Goal: Complete application form

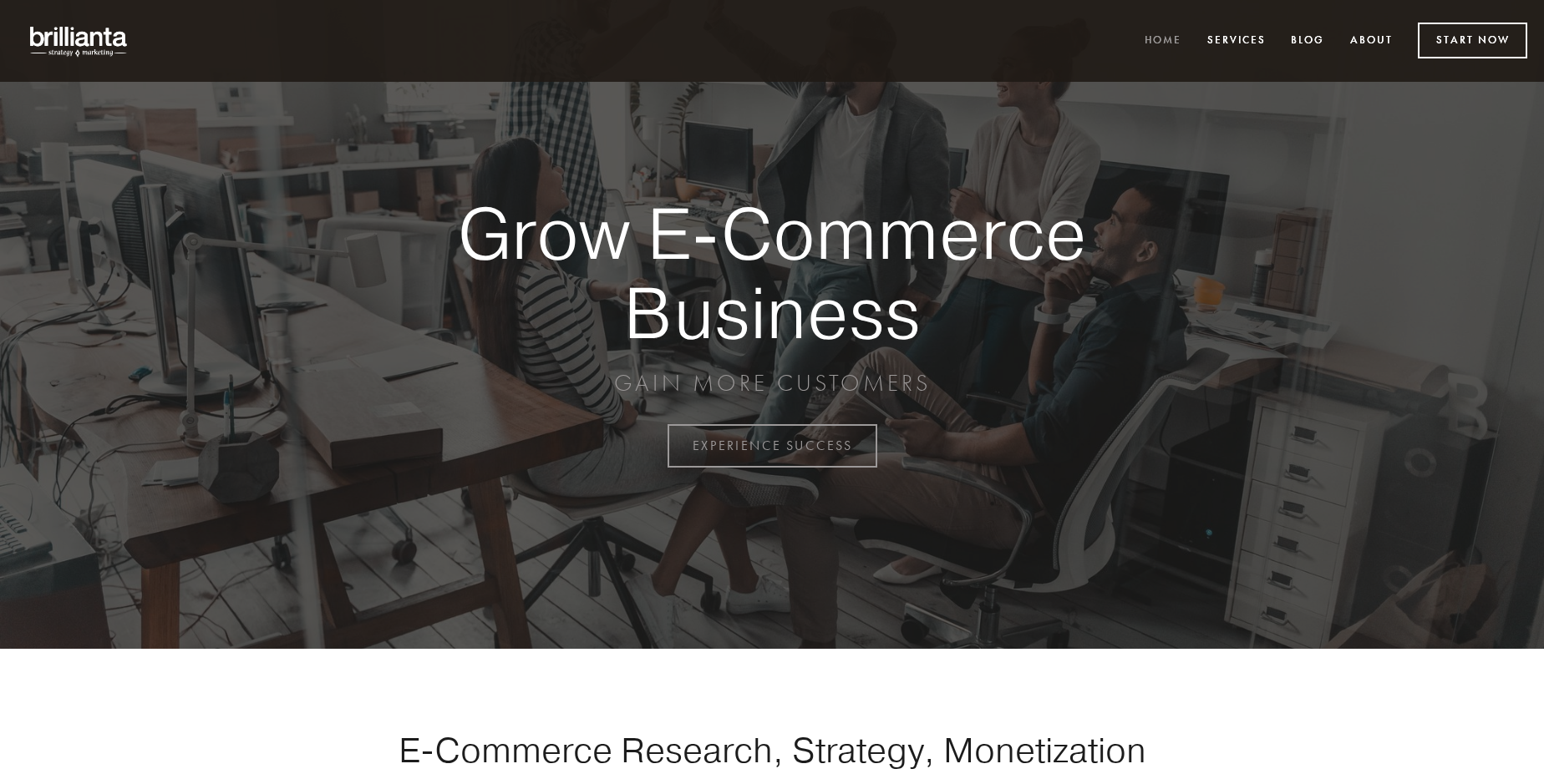
scroll to position [4377, 0]
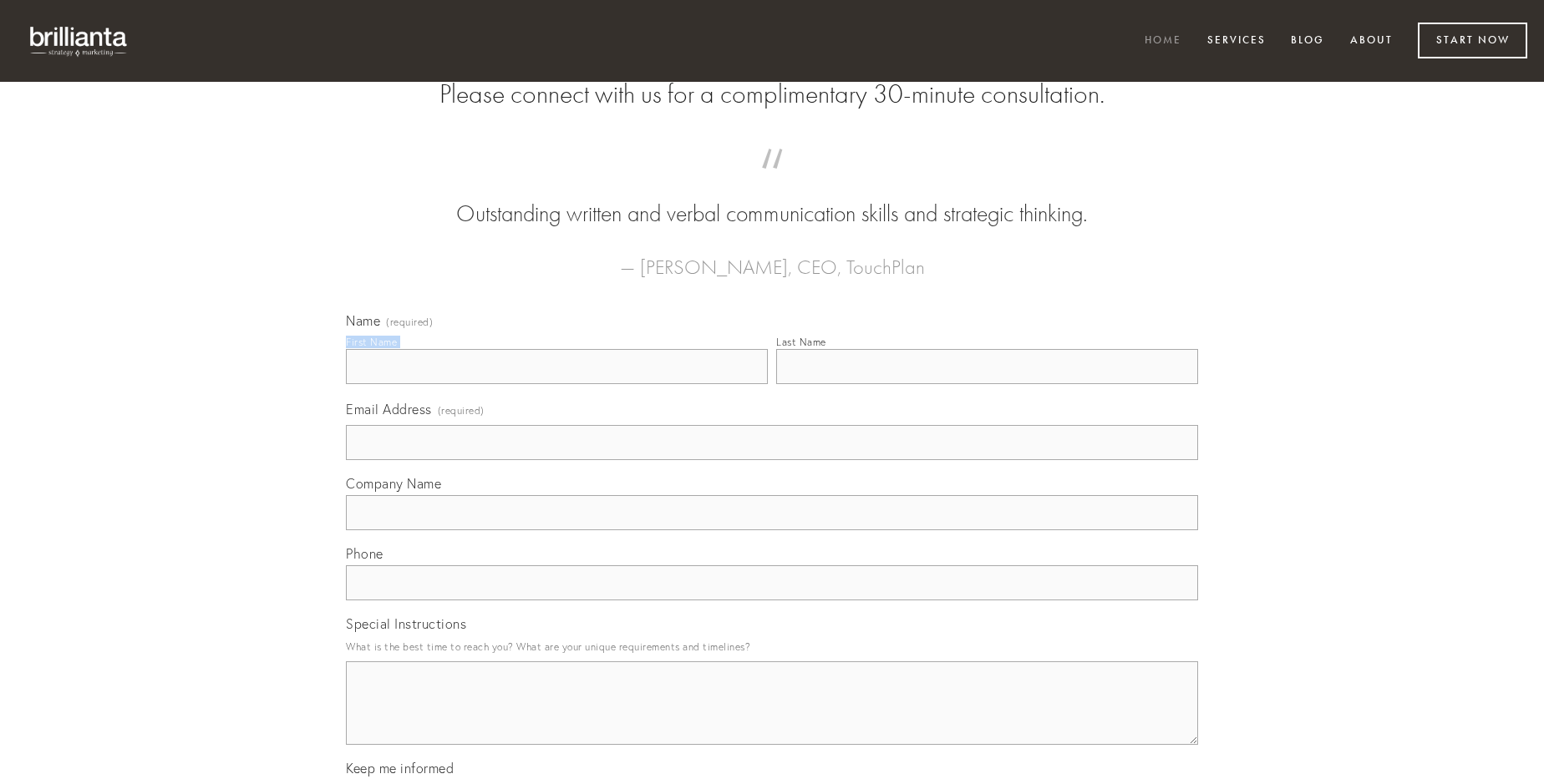
type input "[PERSON_NAME]"
click at [987, 385] on input "Last Name" at bounding box center [987, 366] width 422 height 35
type input "[PERSON_NAME]"
click at [772, 460] on input "Email Address (required)" at bounding box center [772, 442] width 852 height 35
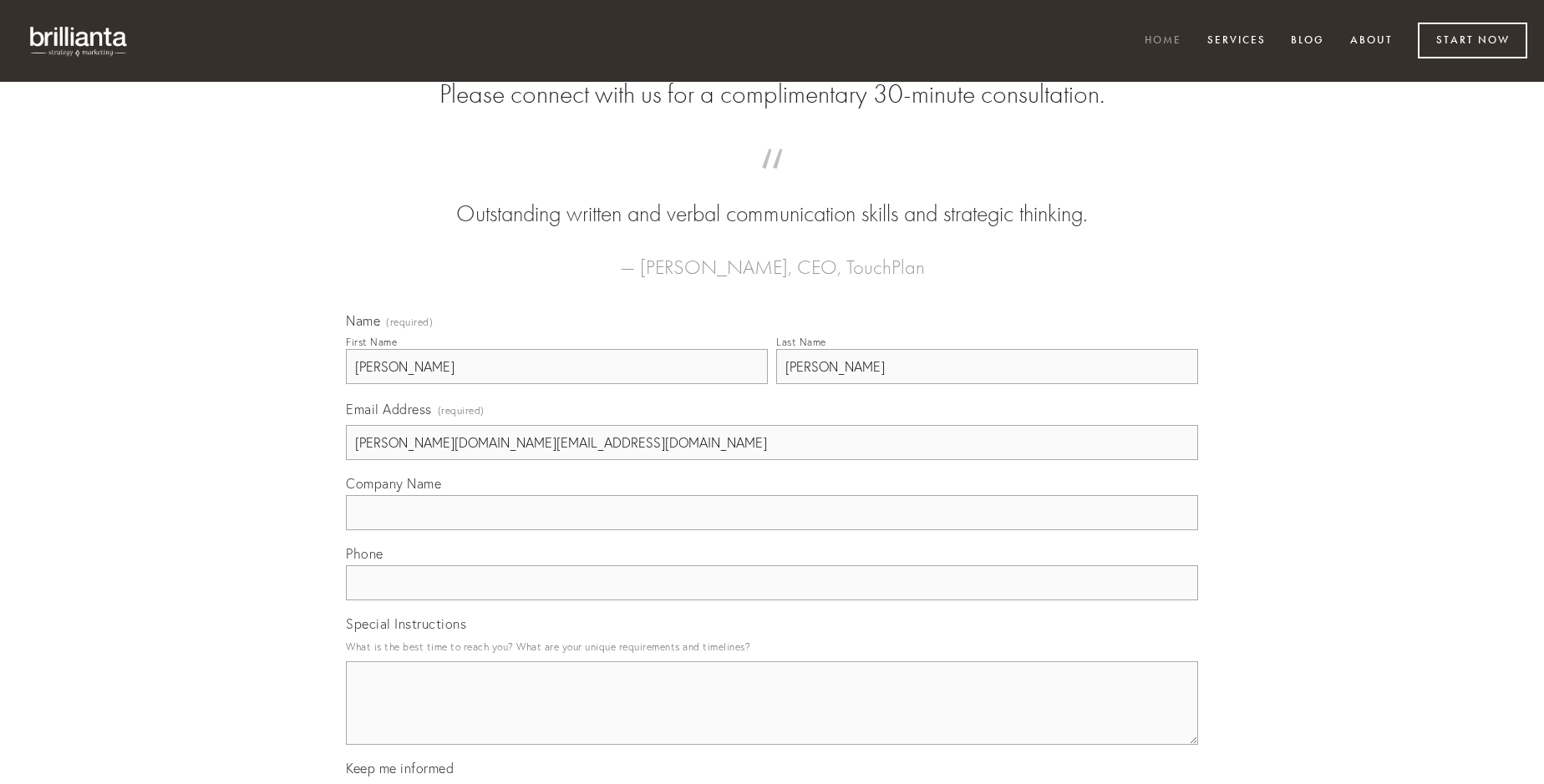
type input "[PERSON_NAME][DOMAIN_NAME][EMAIL_ADDRESS][DOMAIN_NAME]"
click at [772, 531] on input "Company Name" at bounding box center [772, 512] width 852 height 35
type input "censura"
click at [772, 600] on input "text" at bounding box center [772, 582] width 852 height 35
click at [772, 718] on textarea "Special Instructions" at bounding box center [772, 704] width 852 height 83
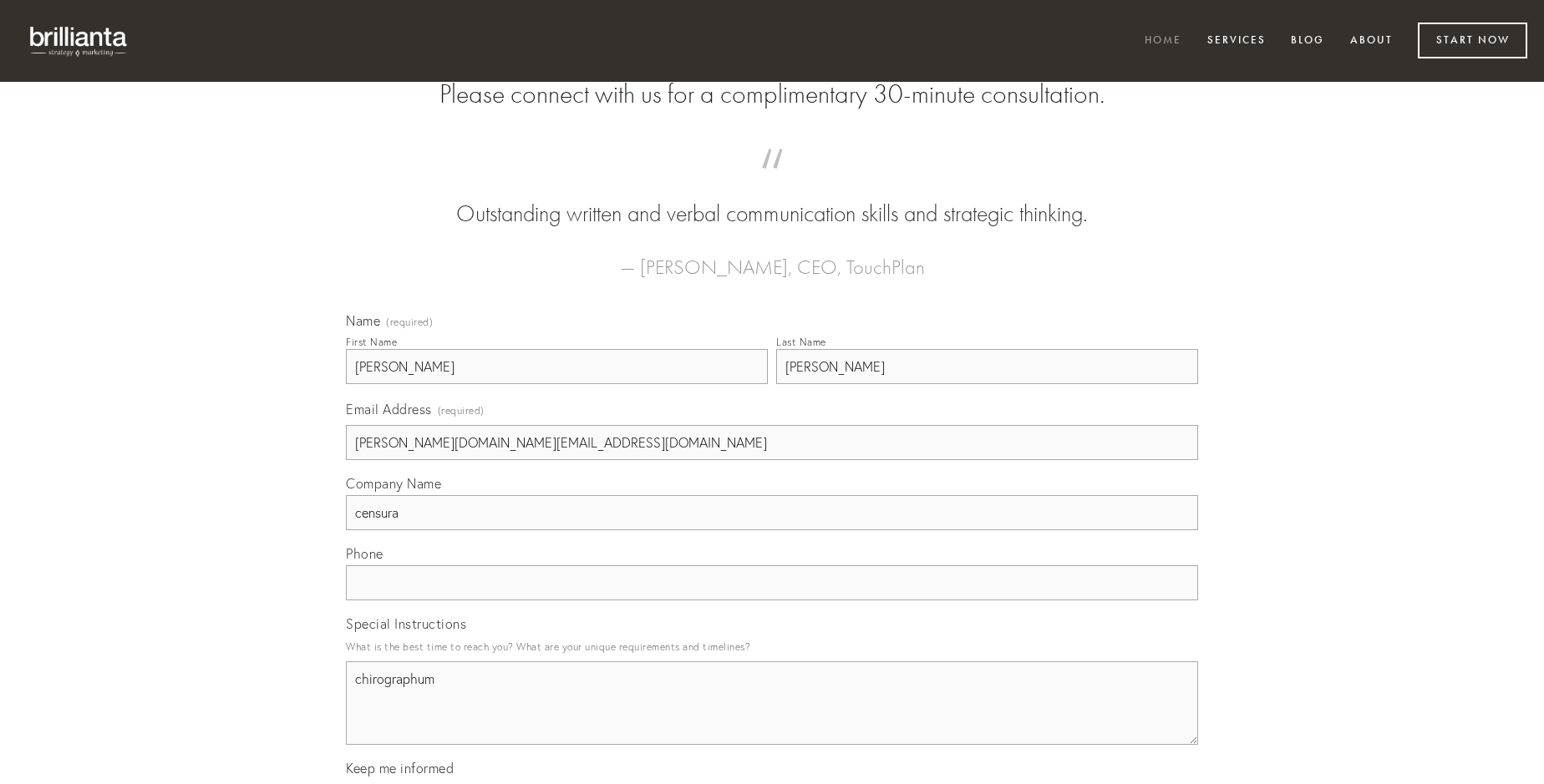
type textarea "chirographum"
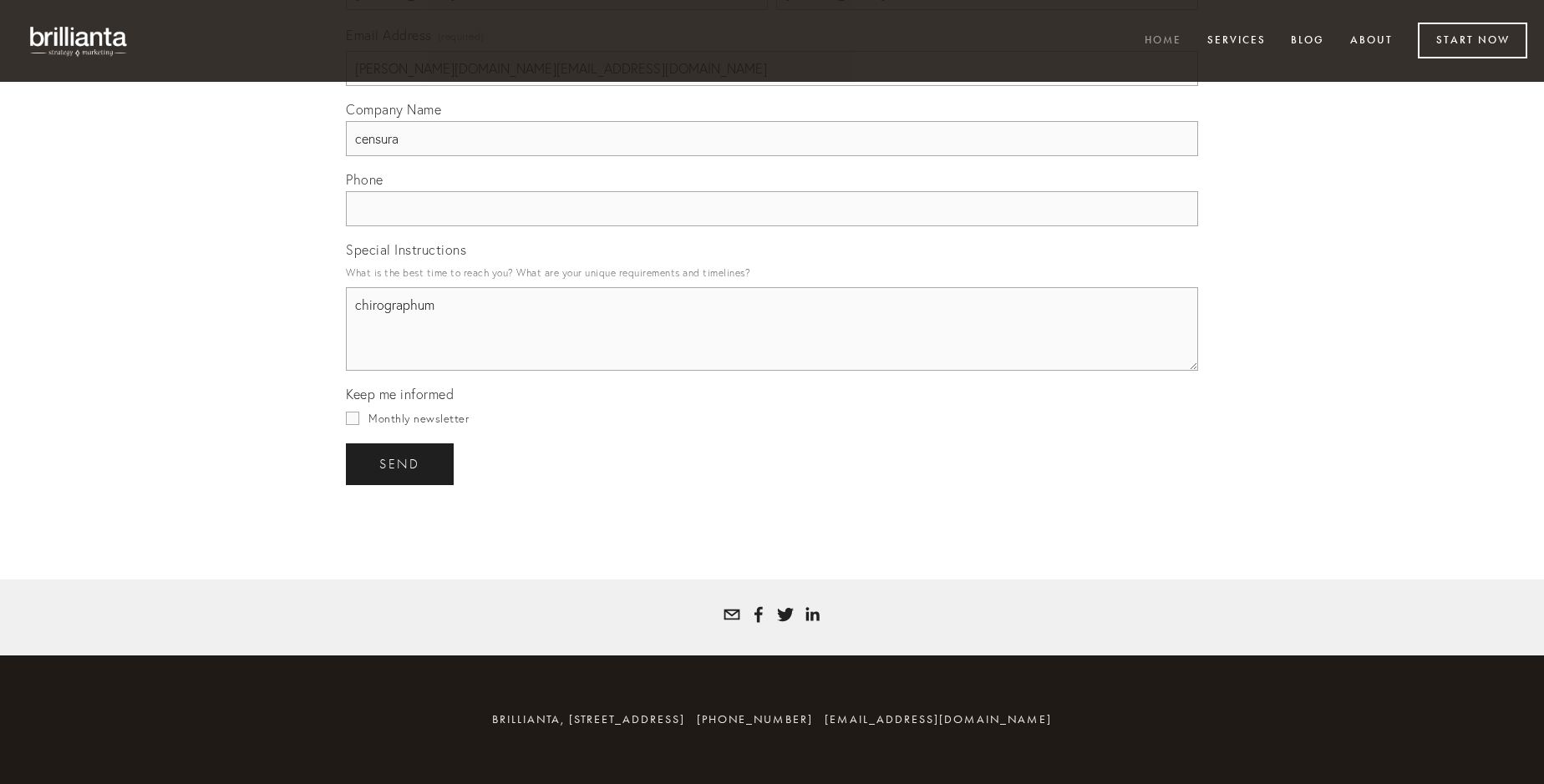
click at [401, 463] on span "send" at bounding box center [400, 464] width 41 height 15
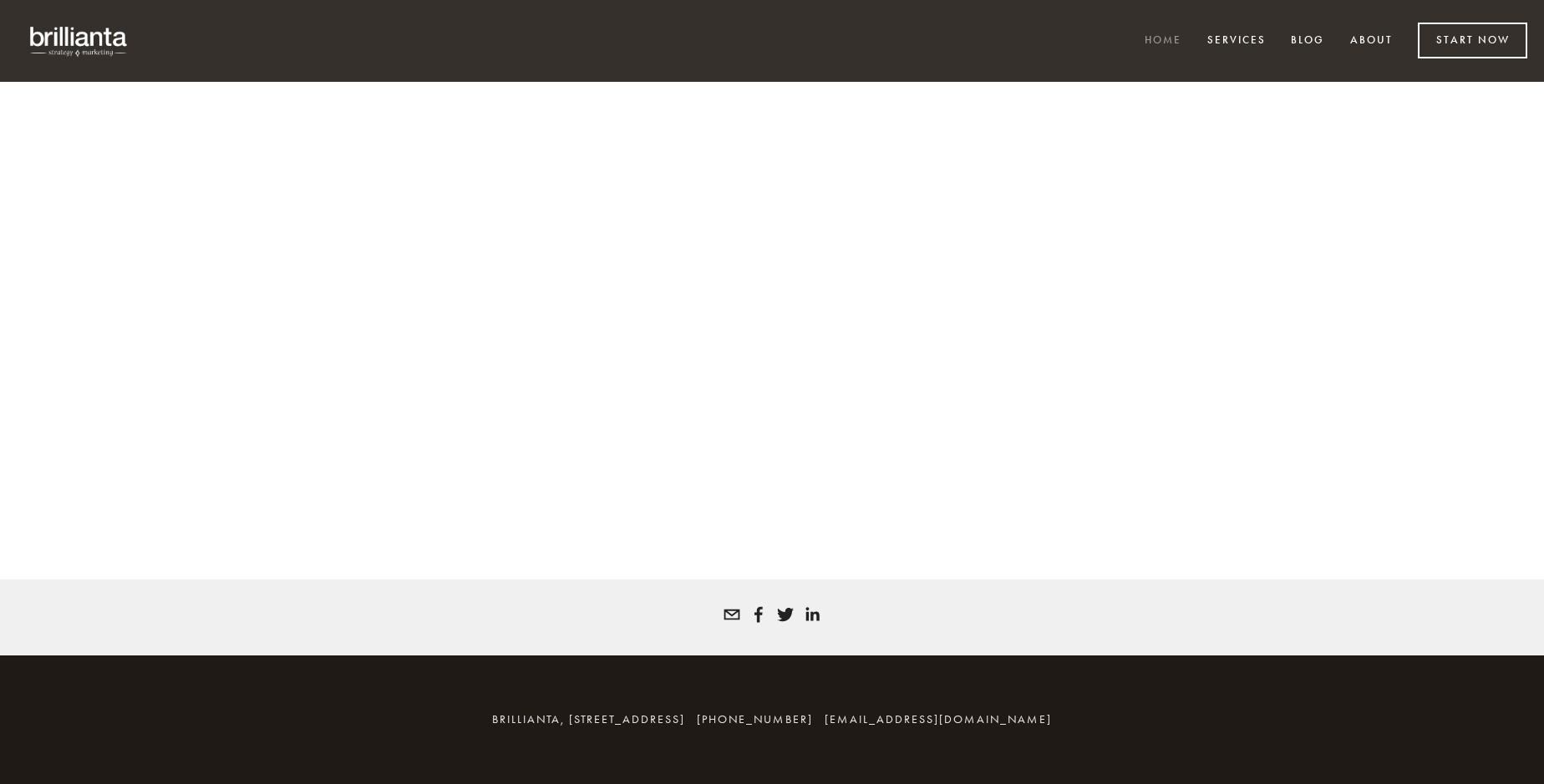
scroll to position [4355, 0]
